Goal: Register for event/course

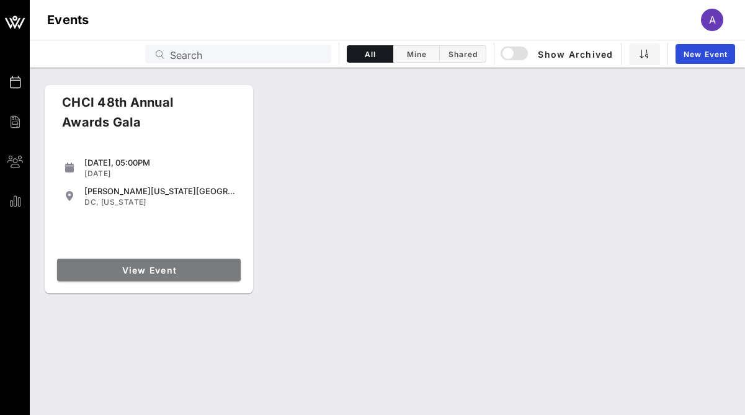
click at [204, 272] on span "View Event" at bounding box center [149, 270] width 174 height 11
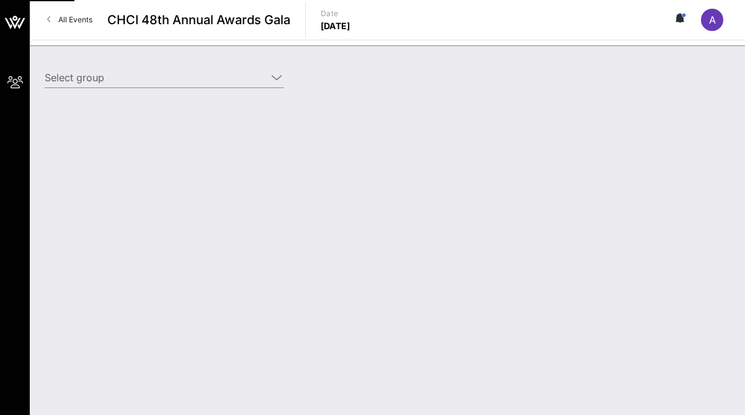
type input "[PERSON_NAME] Federation of America ([PERSON_NAME] Federation of America) [[PER…"
